Goal: Task Accomplishment & Management: Use online tool/utility

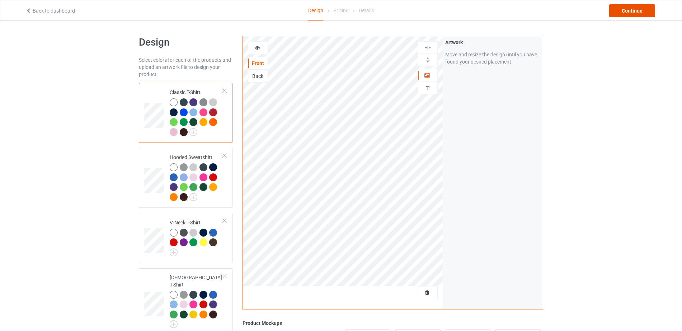
click at [628, 11] on div "Continue" at bounding box center [632, 10] width 46 height 13
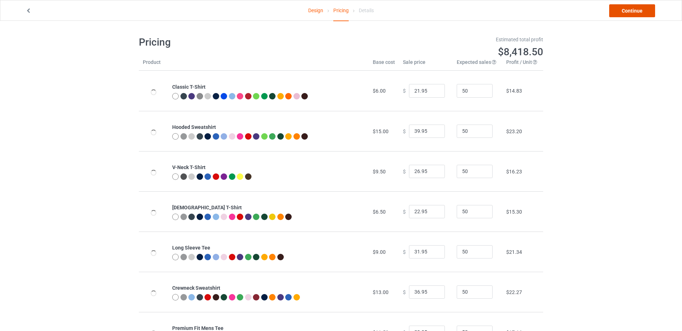
click at [628, 11] on link "Continue" at bounding box center [632, 10] width 46 height 13
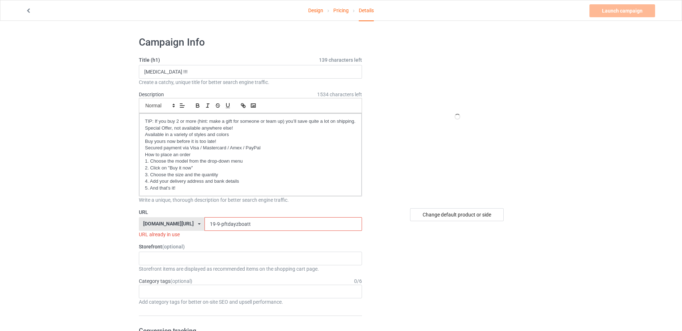
click at [231, 226] on input "19-9-pftdayzboatt" at bounding box center [282, 224] width 157 height 14
drag, startPoint x: 214, startPoint y: 226, endPoint x: 202, endPoint y: 226, distance: 12.2
click at [204, 226] on input "19-9-pftdayzboatt" at bounding box center [282, 224] width 157 height 14
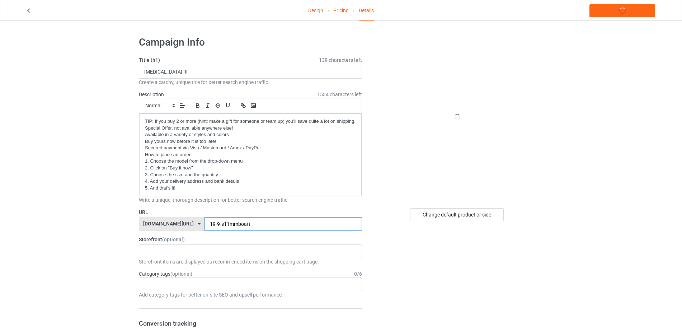
type input "19-9-s11mmpboatt"
click at [615, 5] on link "Launch campaign" at bounding box center [622, 10] width 66 height 13
